Goal: Transaction & Acquisition: Subscribe to service/newsletter

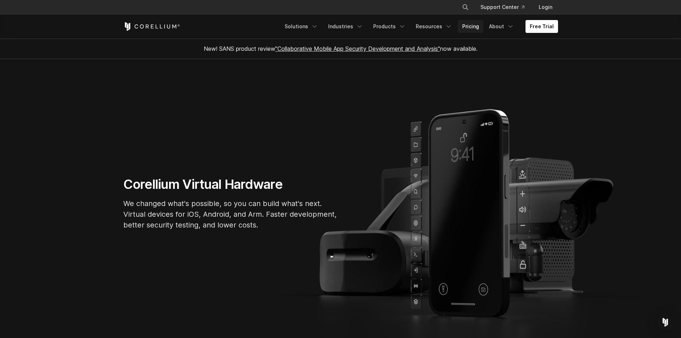
click at [469, 25] on link "Pricing" at bounding box center [470, 26] width 25 height 13
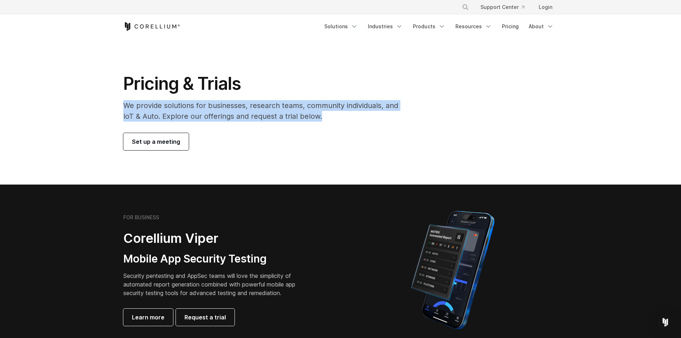
drag, startPoint x: 116, startPoint y: 109, endPoint x: 355, endPoint y: 120, distance: 239.4
click at [355, 120] on div "Pricing & Trials We provide solutions for businesses, research teams, community…" at bounding box center [265, 111] width 299 height 77
click at [355, 120] on p "We provide solutions for businesses, research teams, community individuals, and…" at bounding box center [265, 110] width 285 height 21
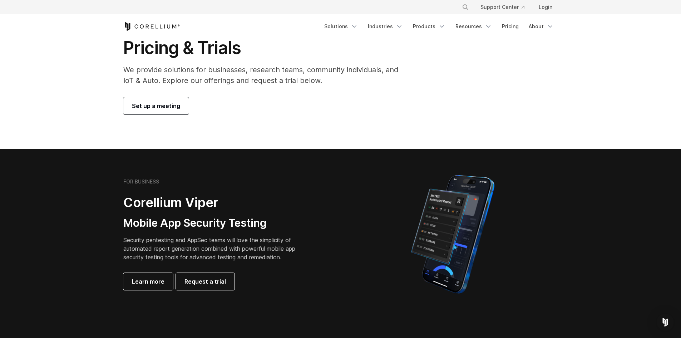
scroll to position [107, 0]
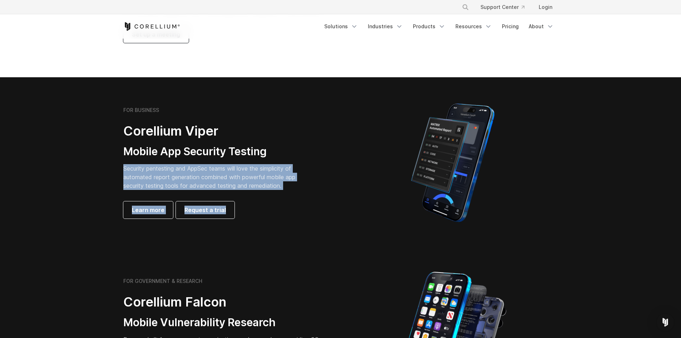
drag, startPoint x: 128, startPoint y: 162, endPoint x: 370, endPoint y: 197, distance: 244.1
click at [370, 197] on div "FOR BUSINESS Corellium Viper Mobile App Security Testing Security pentesting an…" at bounding box center [340, 162] width 449 height 125
click at [272, 198] on div "FOR BUSINESS Corellium Viper Mobile App Security Testing Security pentesting an…" at bounding box center [223, 163] width 200 height 112
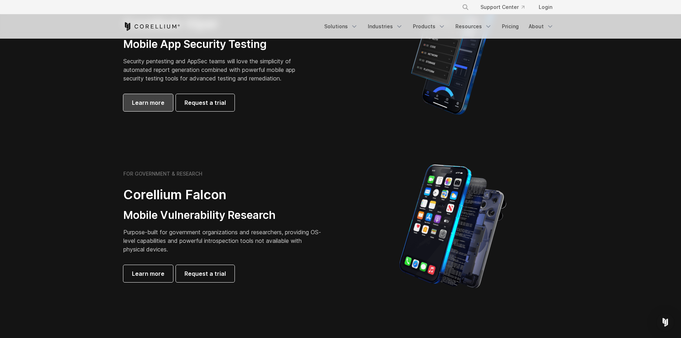
scroll to position [179, 0]
